Goal: Task Accomplishment & Management: Use online tool/utility

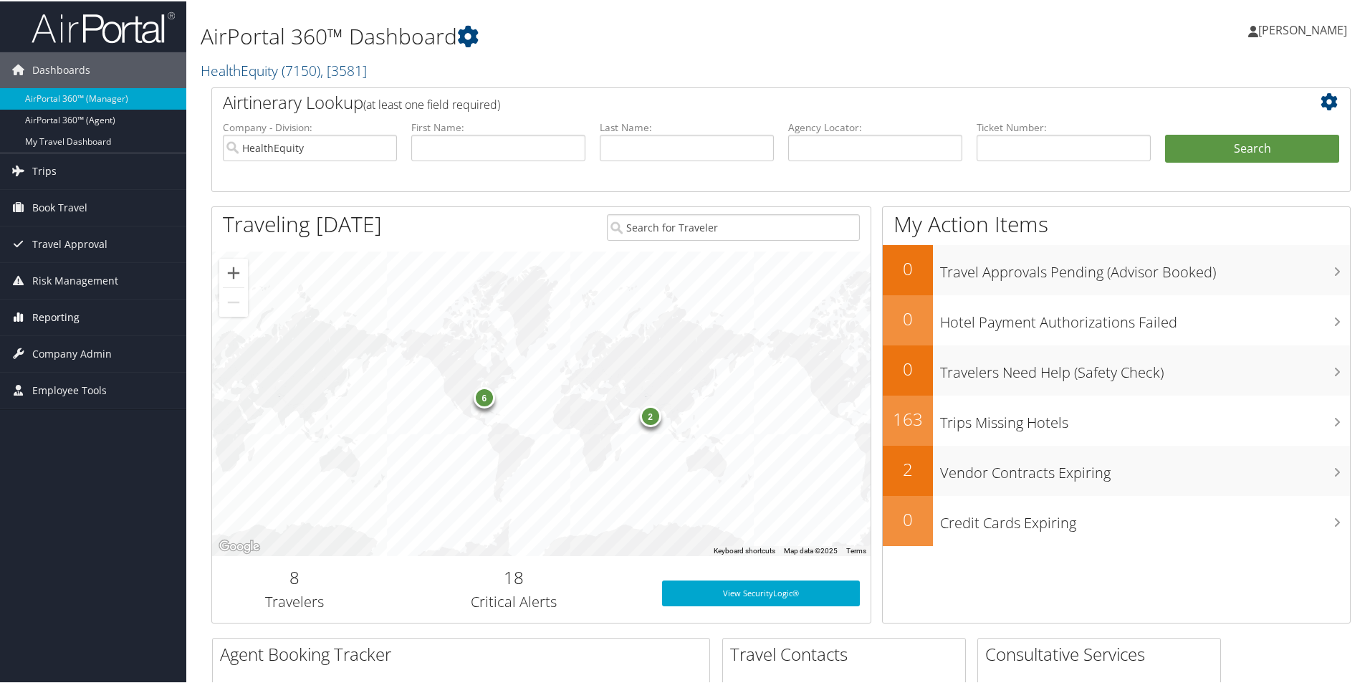
click at [62, 318] on span "Reporting" at bounding box center [55, 316] width 47 height 36
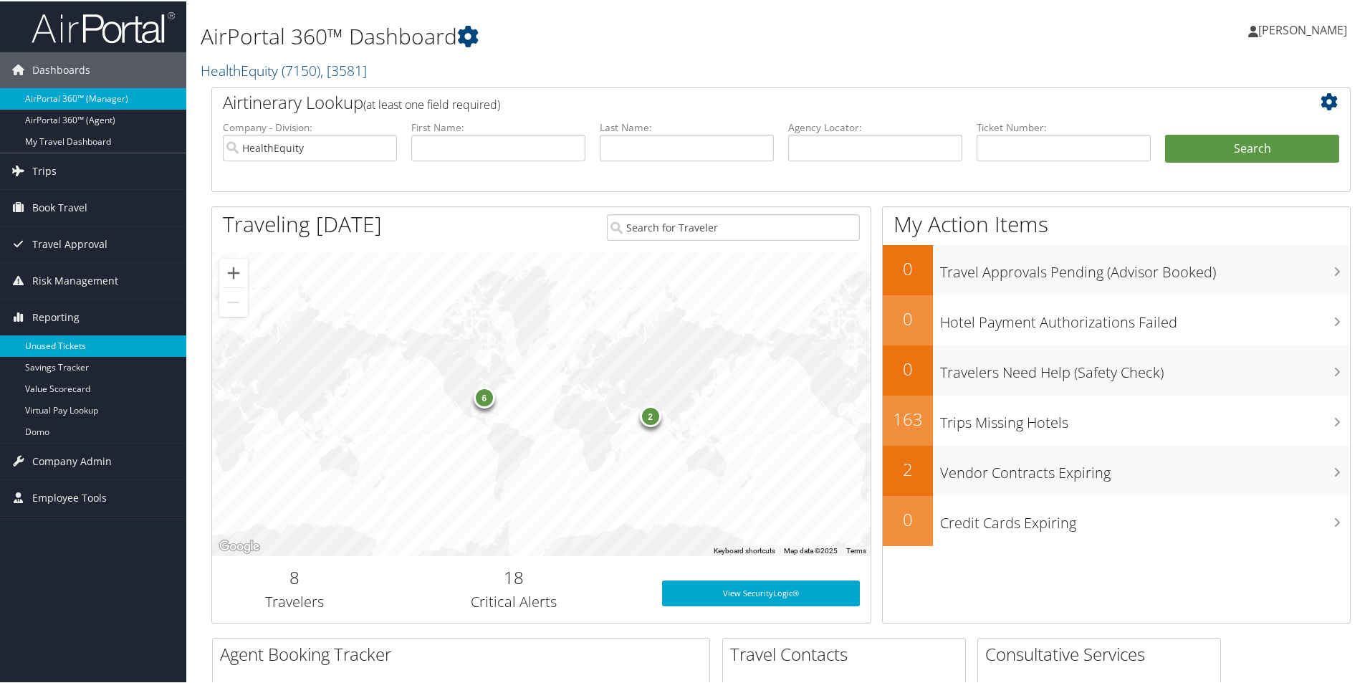
click at [62, 340] on link "Unused Tickets" at bounding box center [93, 345] width 186 height 22
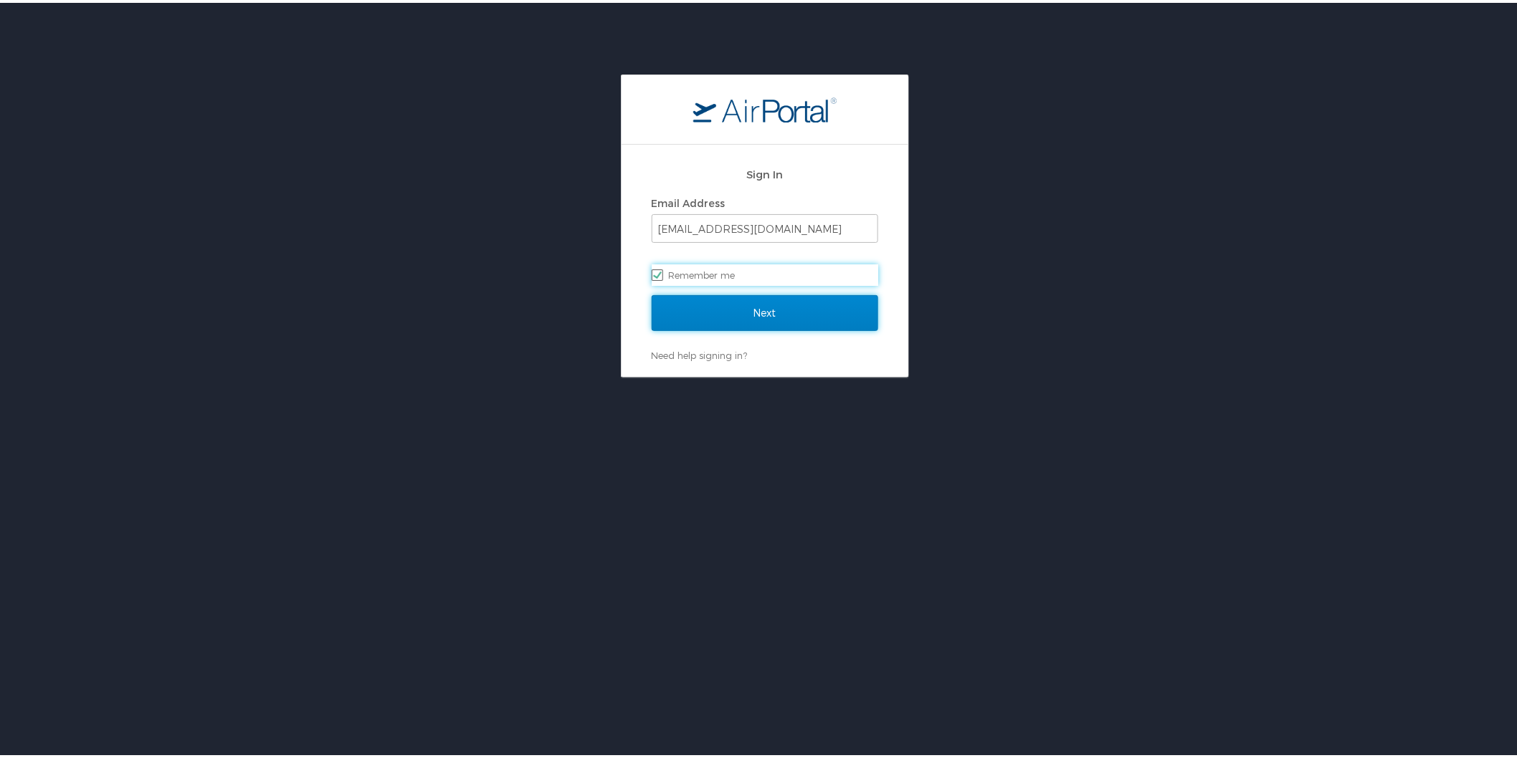
click at [788, 307] on input "Next" at bounding box center [765, 310] width 227 height 36
